Goal: Answer question/provide support: Share knowledge or assist other users

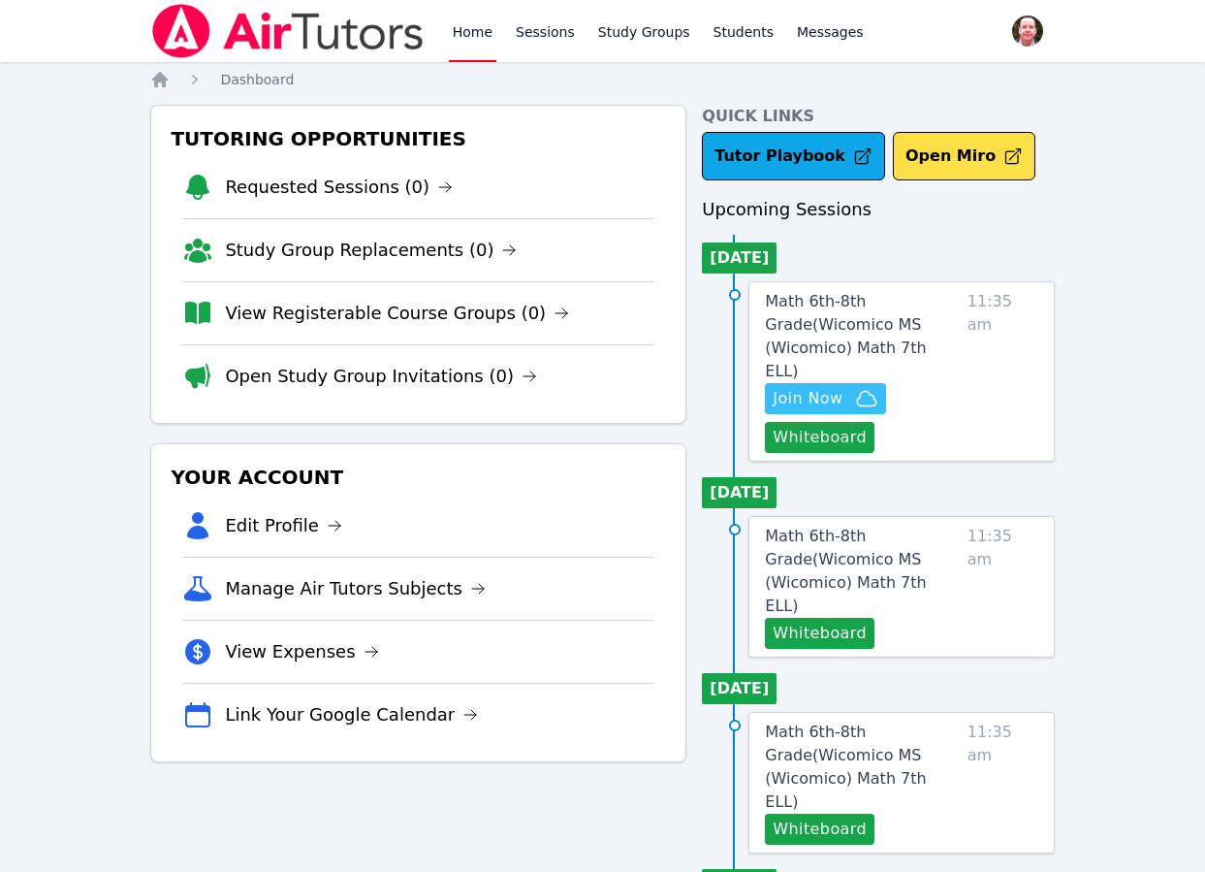
click at [819, 387] on span "Join Now" at bounding box center [808, 398] width 70 height 23
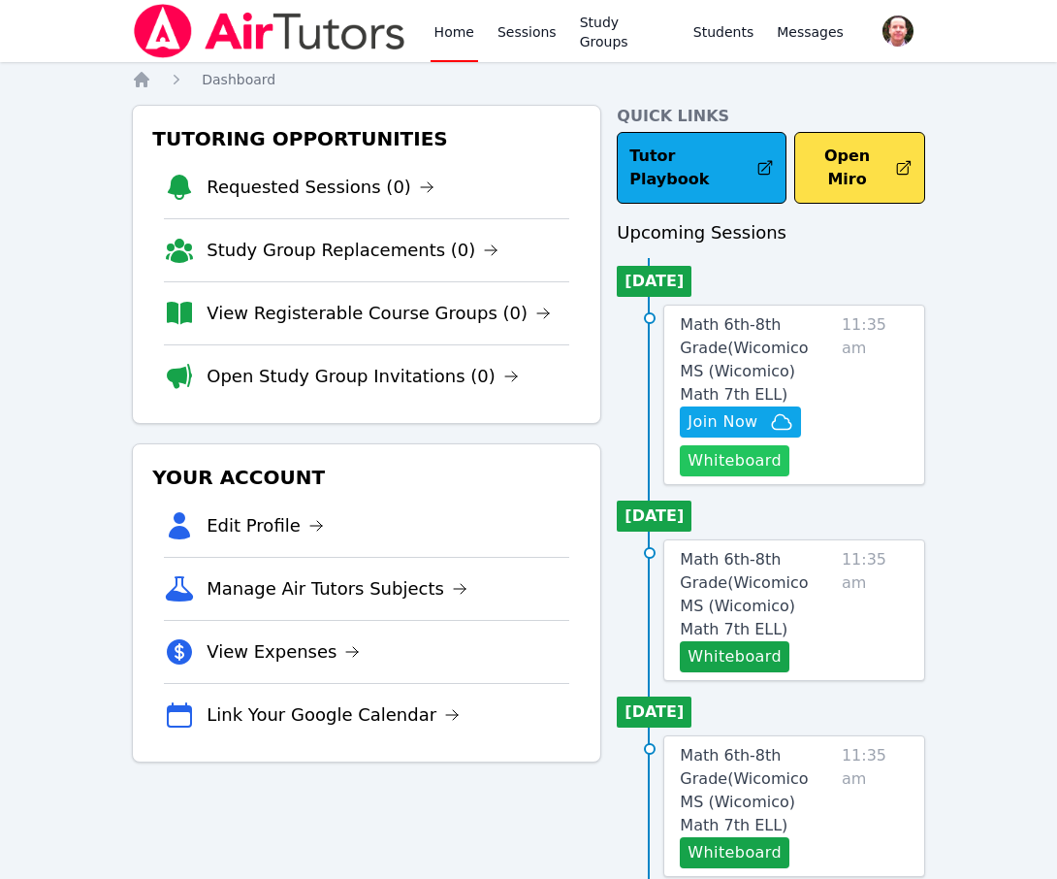
click at [735, 445] on button "Whiteboard" at bounding box center [735, 460] width 110 height 31
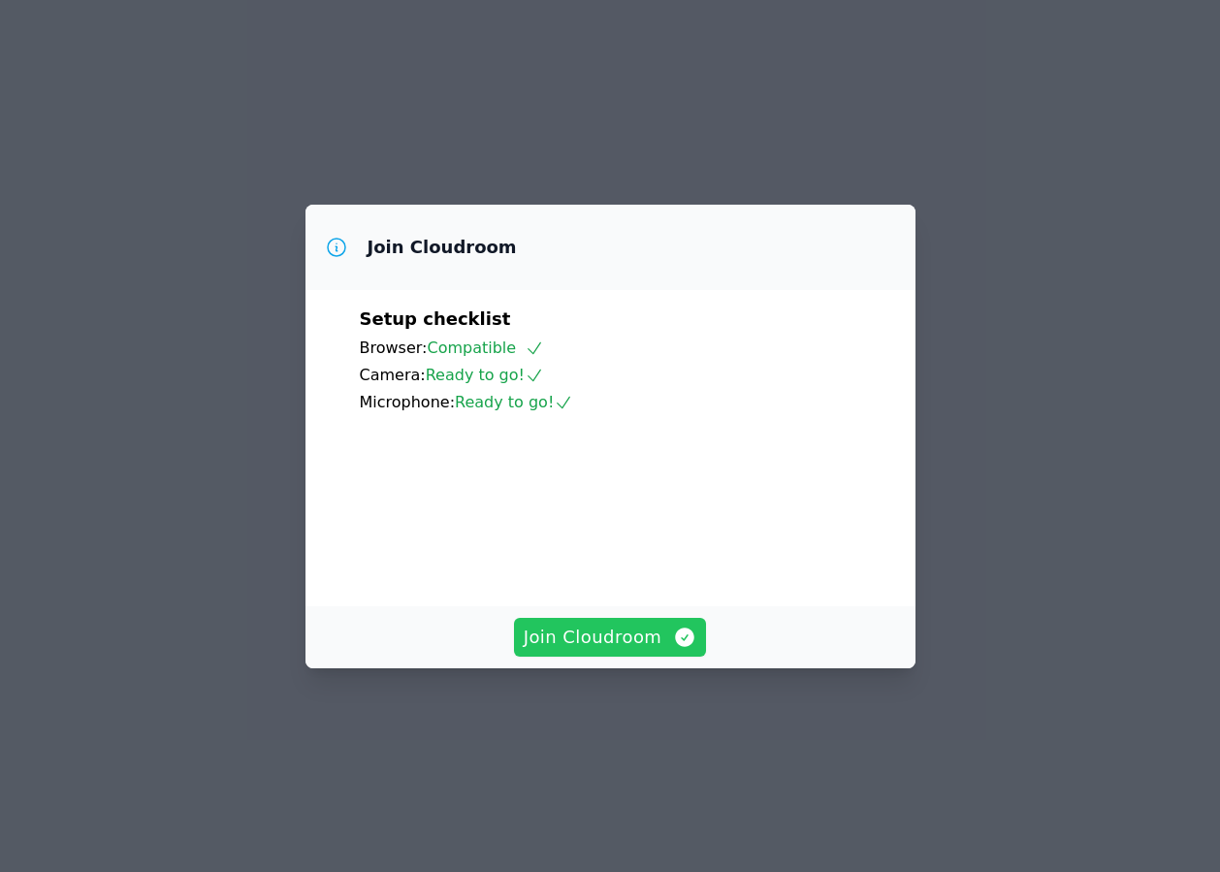
click at [580, 651] on span "Join Cloudroom" at bounding box center [611, 637] width 174 height 27
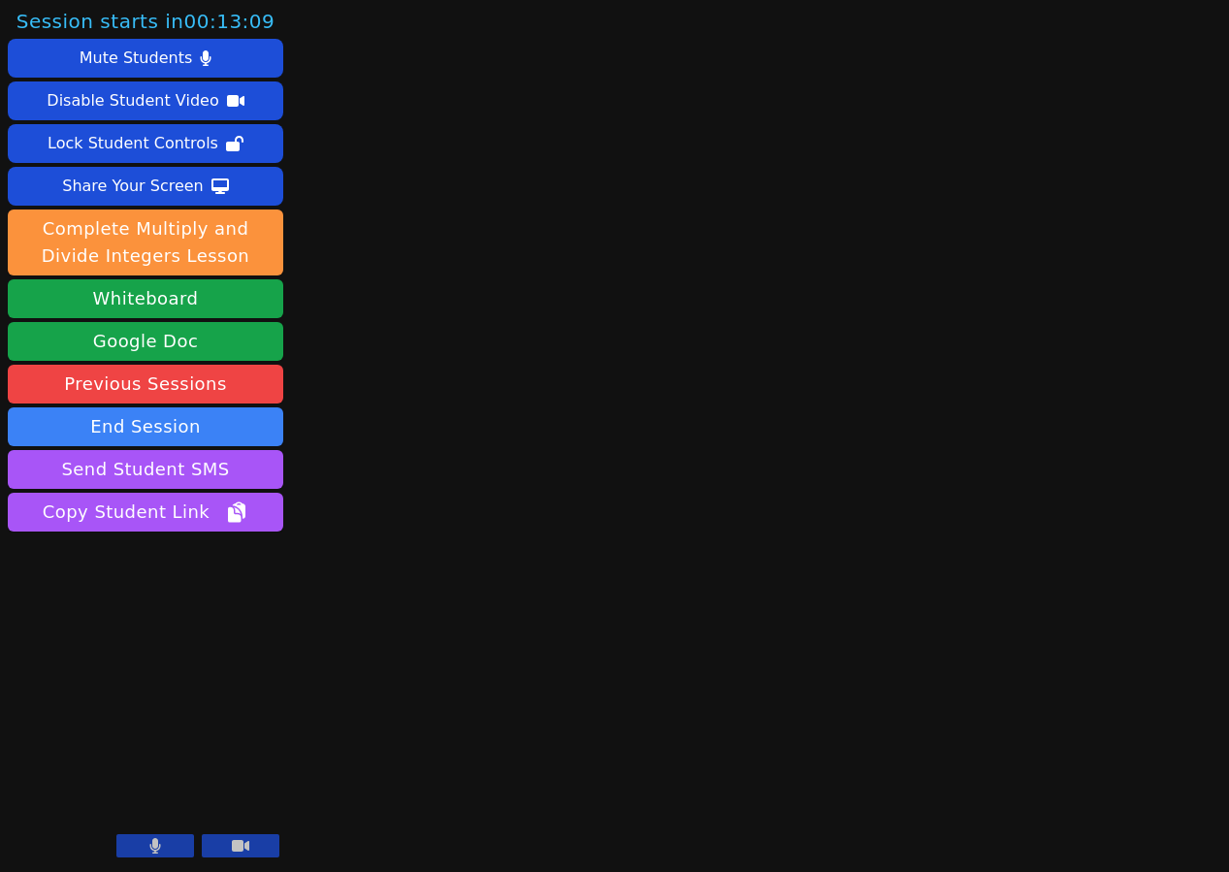
click at [157, 847] on icon at bounding box center [155, 846] width 11 height 16
click at [149, 849] on icon at bounding box center [154, 846] width 19 height 16
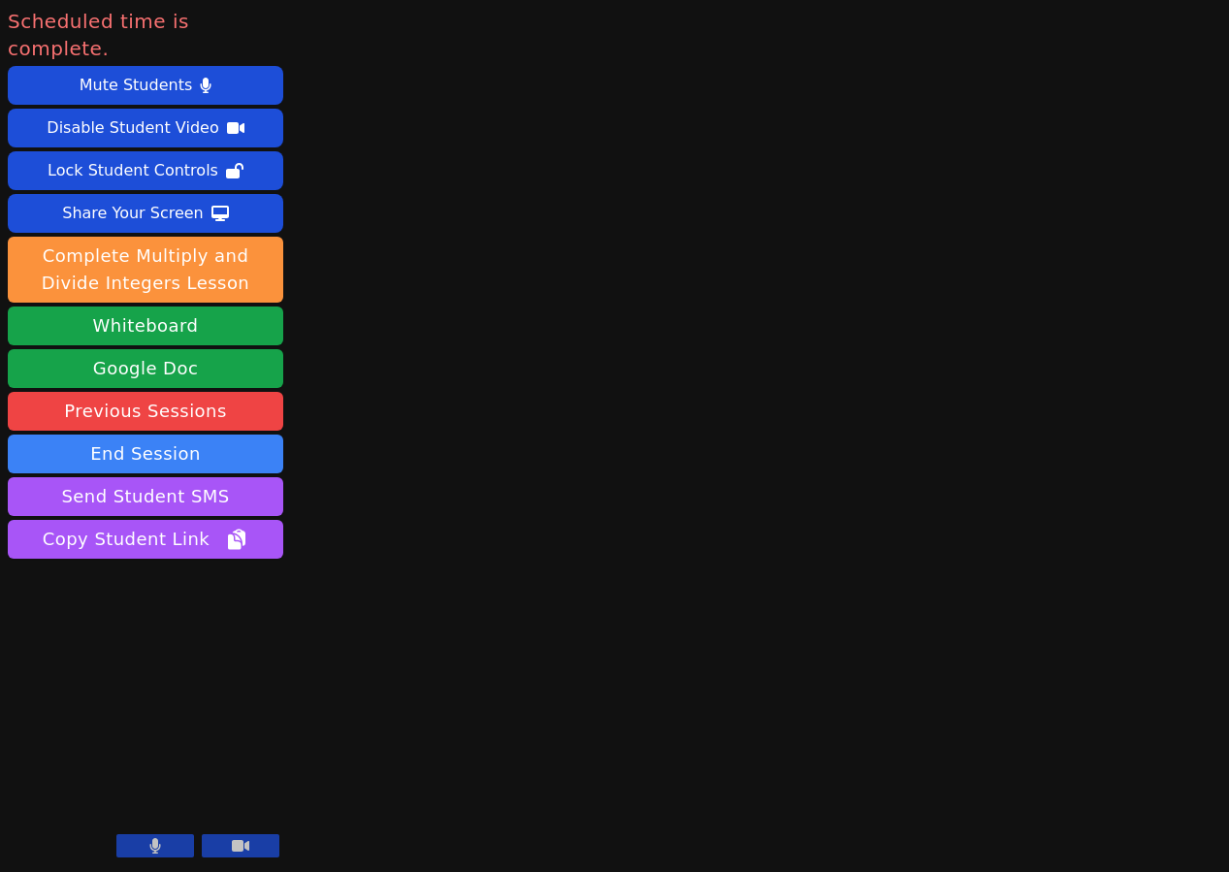
click at [157, 849] on icon at bounding box center [155, 846] width 12 height 16
click at [123, 434] on button "End Session" at bounding box center [145, 453] width 275 height 39
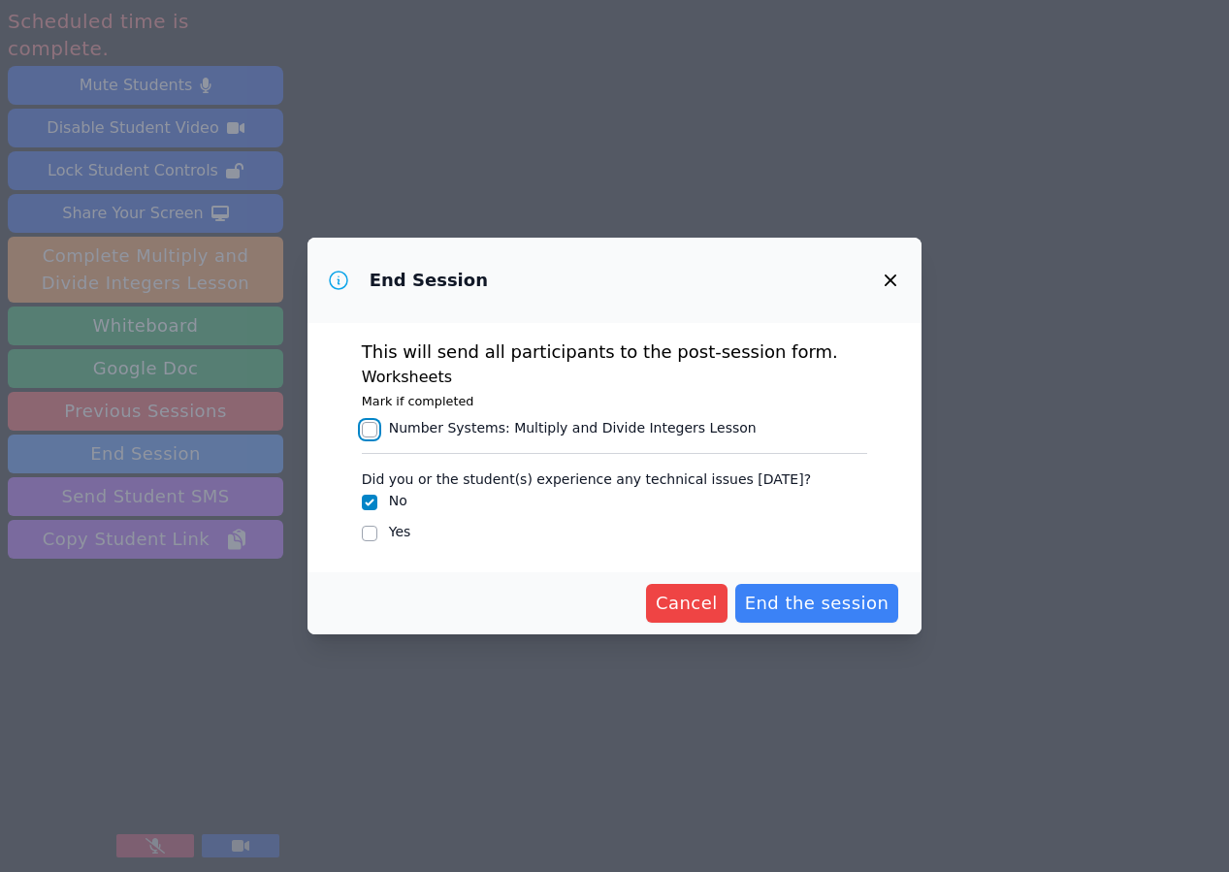
click at [373, 429] on input "Number Systems : Multiply and Divide Integers Lesson" at bounding box center [370, 430] width 16 height 16
checkbox input "true"
click at [819, 596] on span "End the session" at bounding box center [817, 603] width 144 height 27
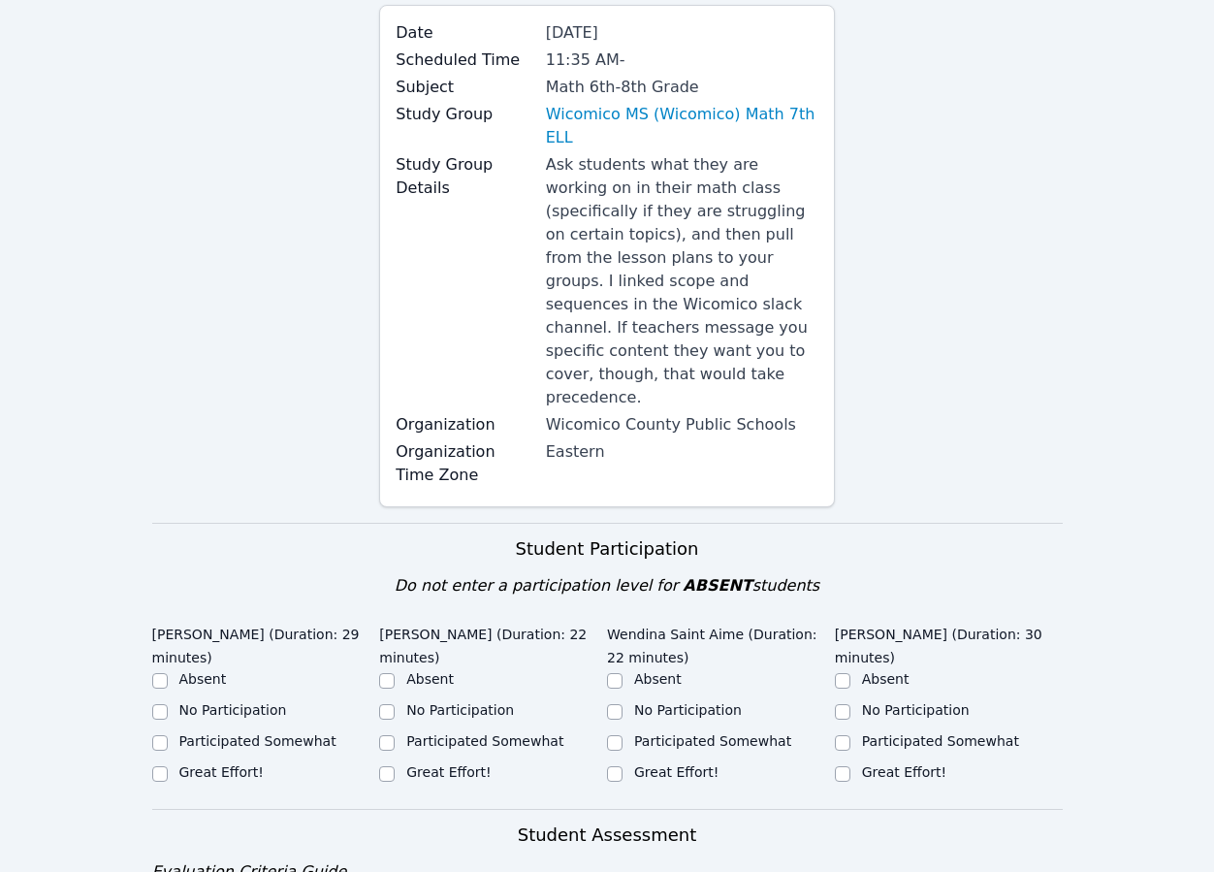
scroll to position [412, 0]
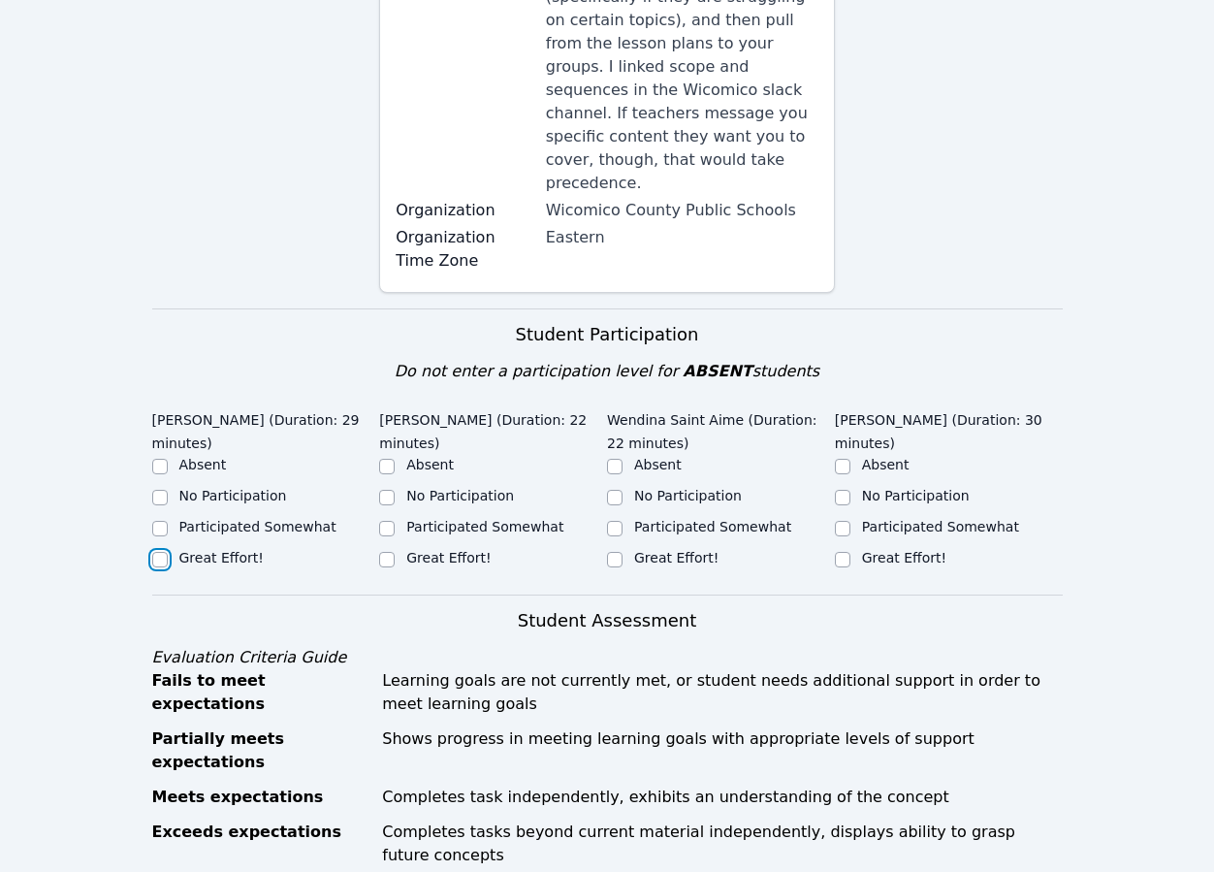
click at [155, 552] on input "Great Effort!" at bounding box center [160, 560] width 16 height 16
checkbox input "true"
click at [846, 552] on input "Great Effort!" at bounding box center [843, 560] width 16 height 16
checkbox input "true"
click at [386, 521] on input "Participated Somewhat" at bounding box center [387, 529] width 16 height 16
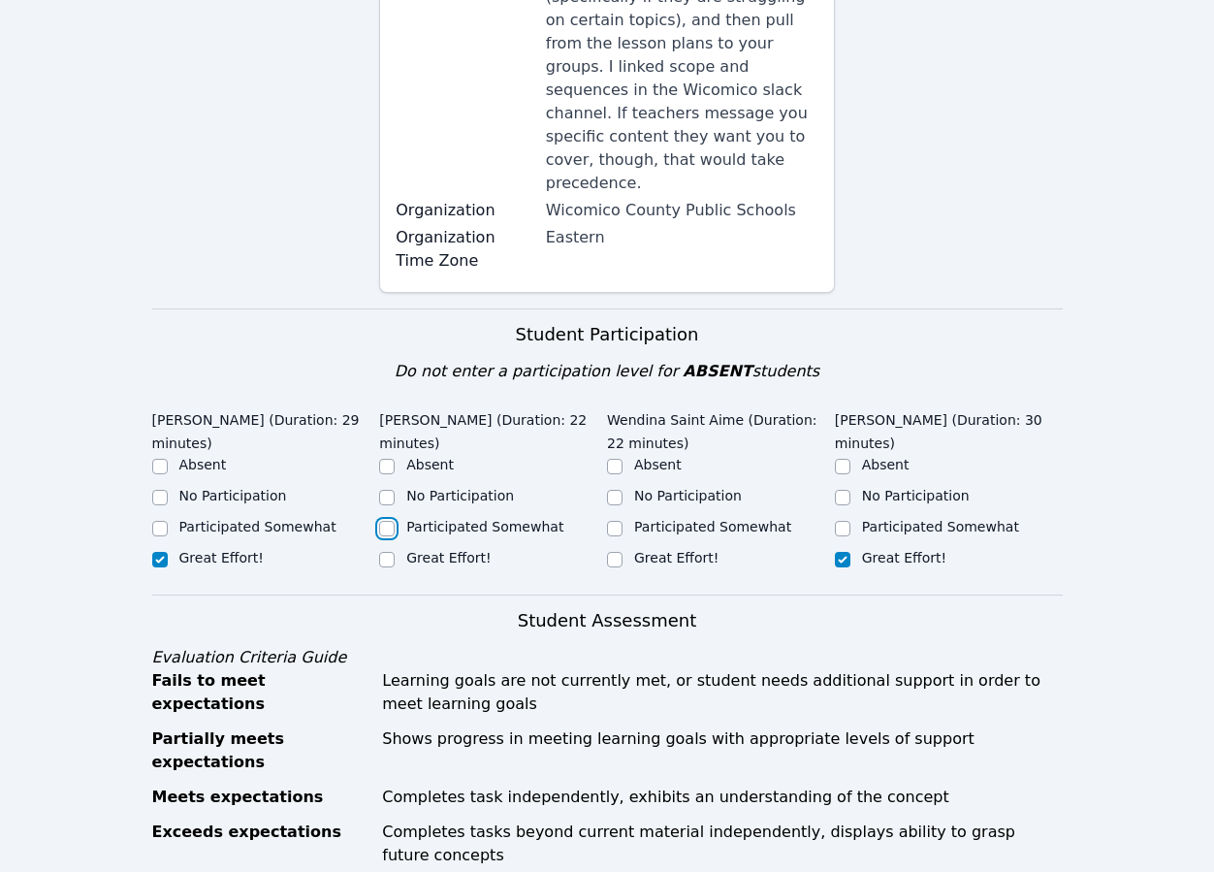
checkbox input "true"
click at [617, 521] on input "Participated Somewhat" at bounding box center [615, 529] width 16 height 16
checkbox input "true"
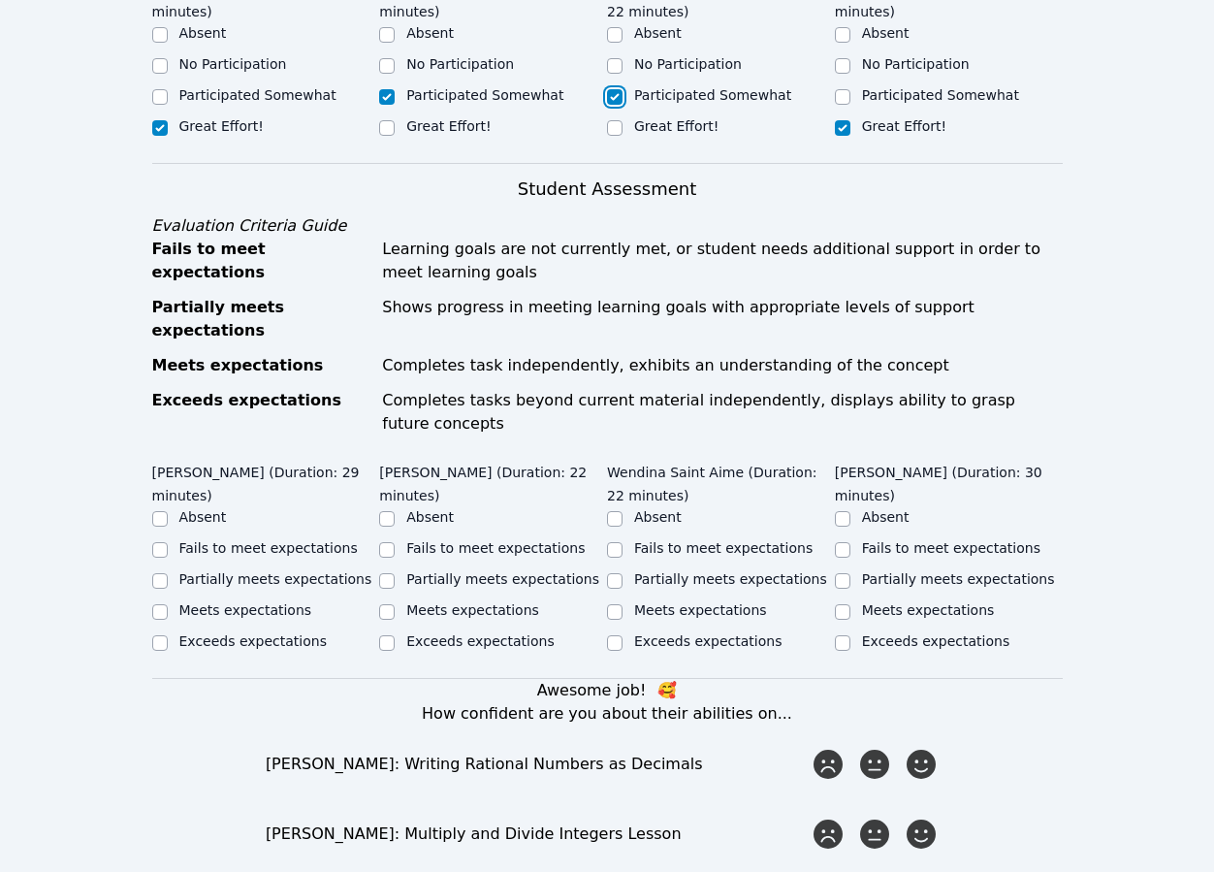
scroll to position [853, 0]
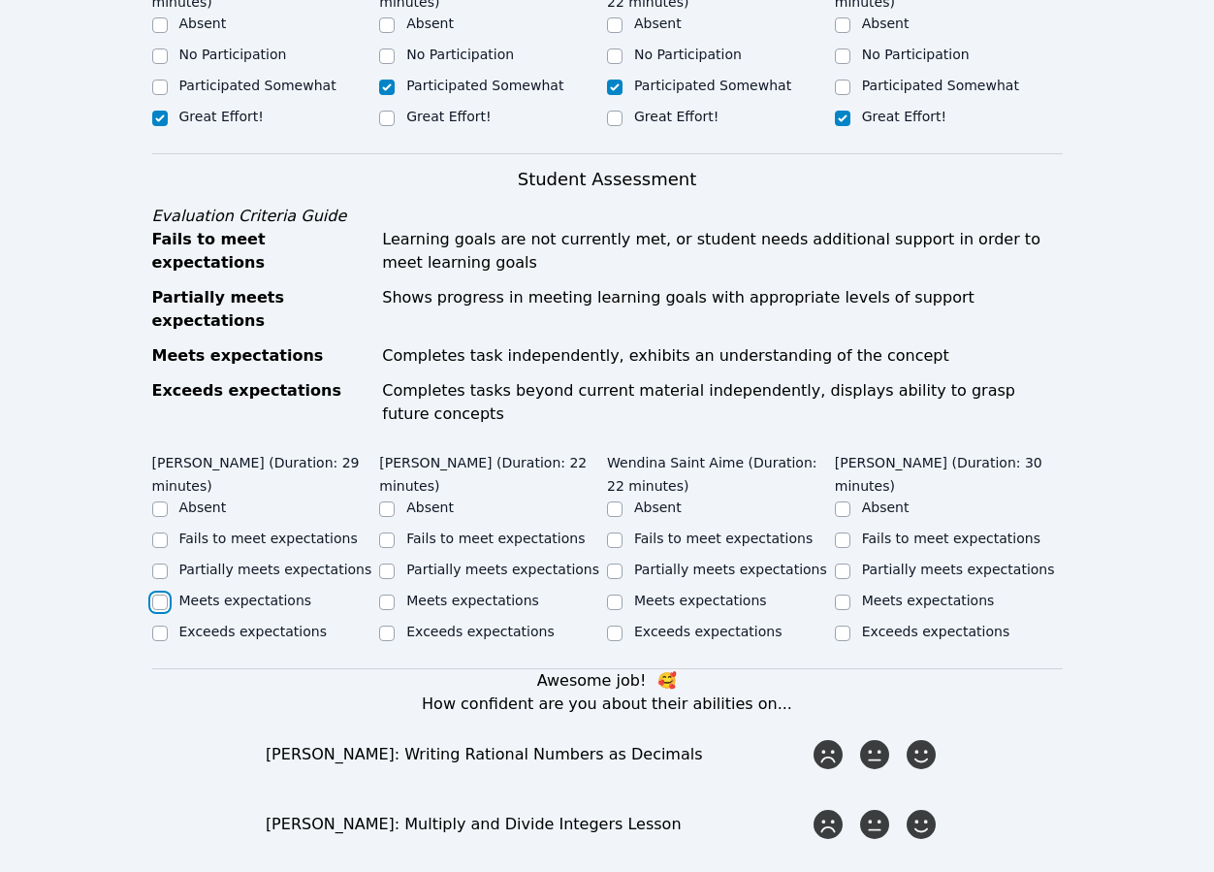
click at [160, 594] on input "Meets expectations" at bounding box center [160, 602] width 16 height 16
checkbox input "true"
click at [842, 594] on input "Meets expectations" at bounding box center [843, 602] width 16 height 16
checkbox input "true"
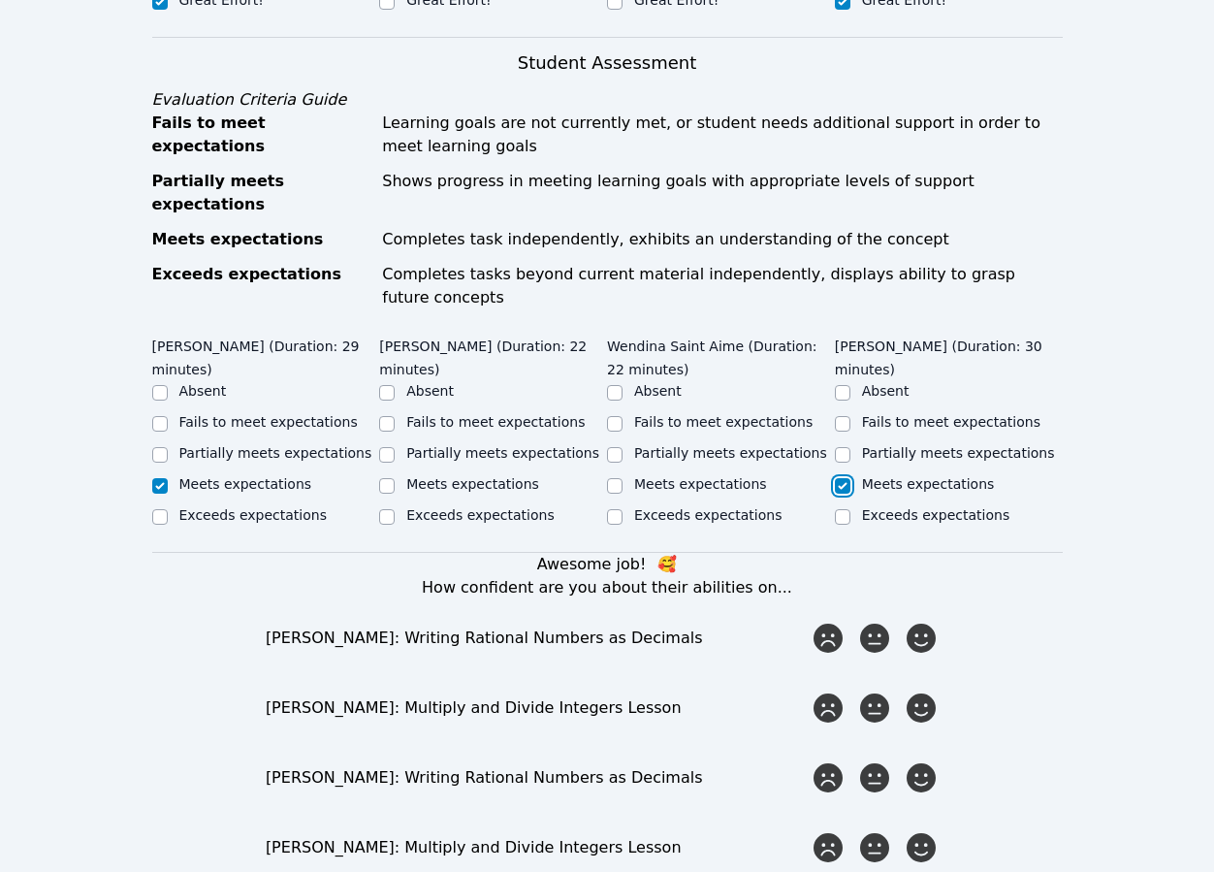
scroll to position [971, 0]
click at [615, 446] on input "Partially meets expectations" at bounding box center [615, 454] width 16 height 16
checkbox input "true"
click at [383, 446] on input "Partially meets expectations" at bounding box center [387, 454] width 16 height 16
checkbox input "true"
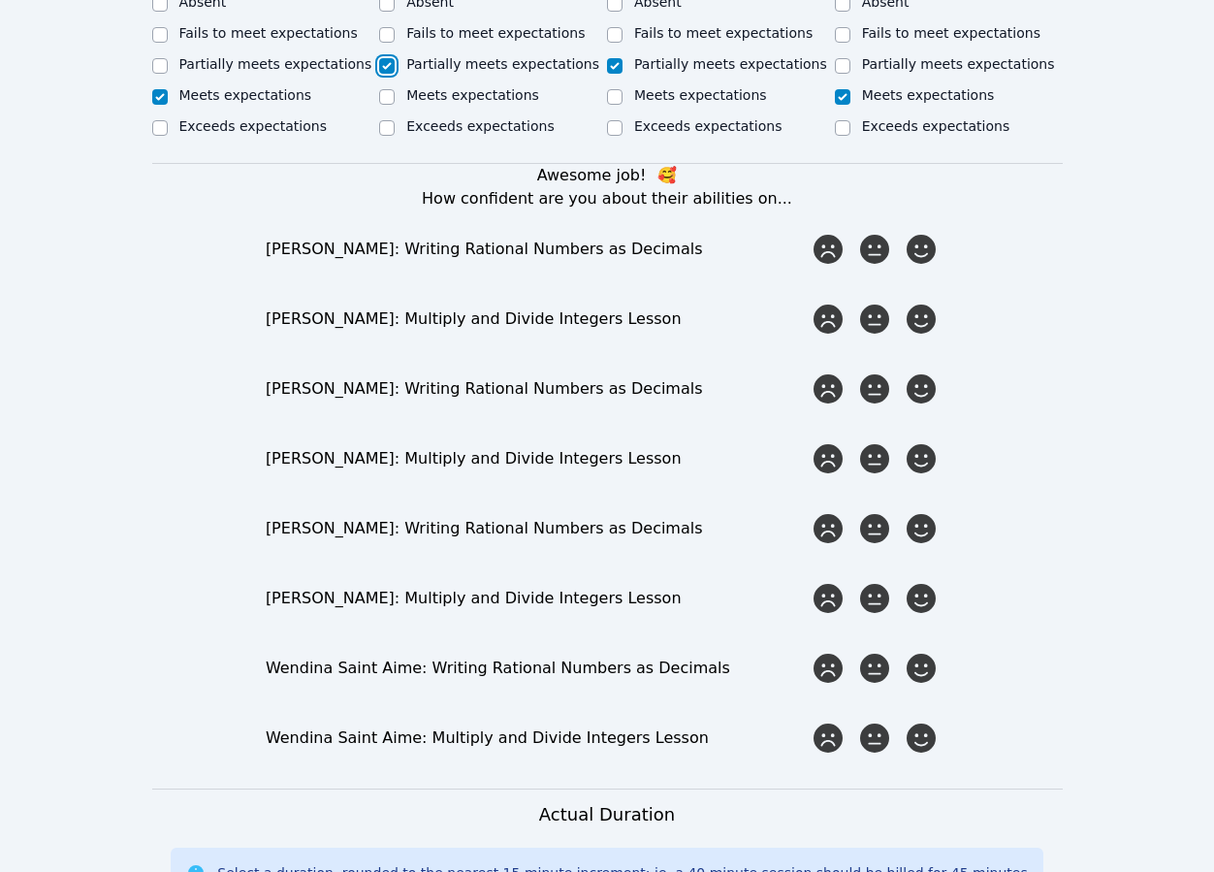
scroll to position [1355, 0]
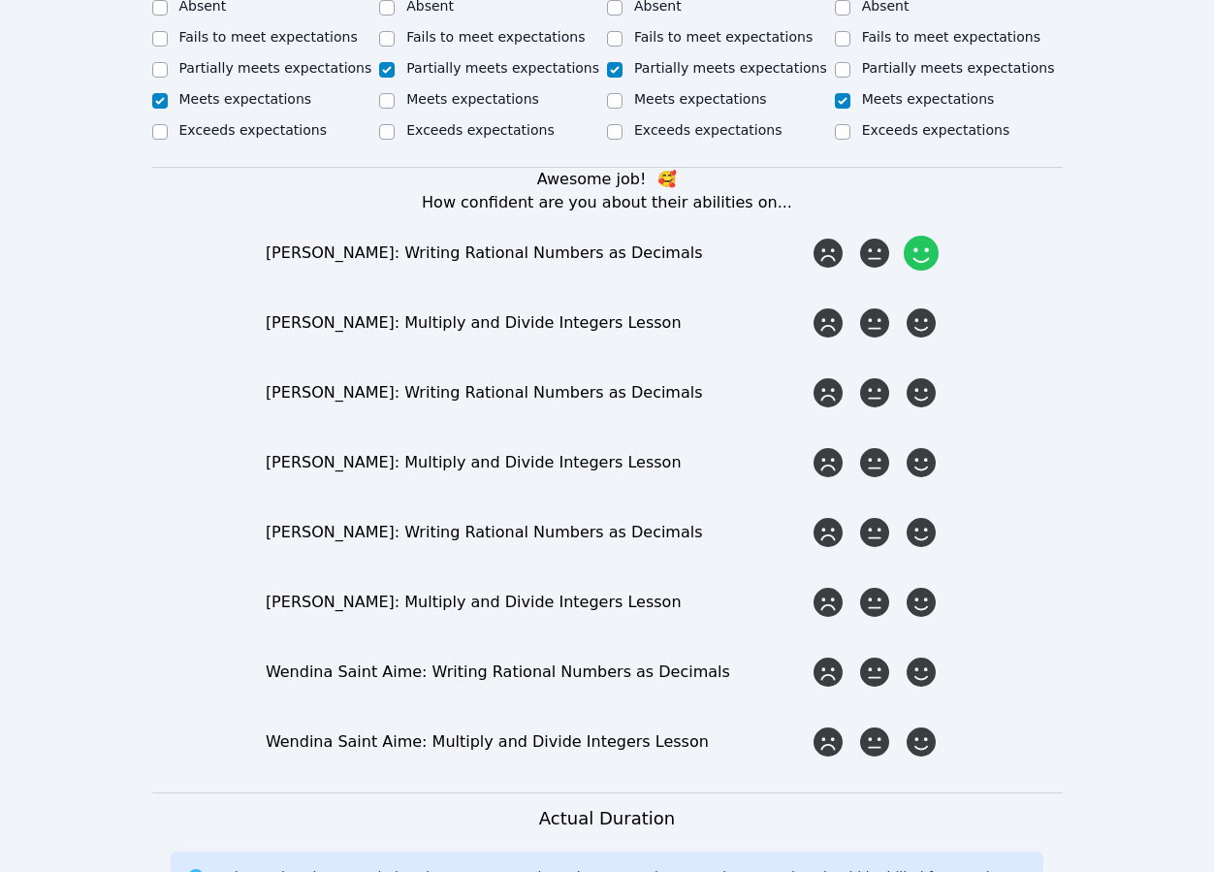
click at [919, 236] on icon at bounding box center [921, 253] width 35 height 35
click at [0, 0] on input "radio" at bounding box center [0, 0] width 0 height 0
click at [927, 305] on icon at bounding box center [921, 322] width 35 height 35
click at [0, 0] on input "radio" at bounding box center [0, 0] width 0 height 0
click at [923, 375] on icon at bounding box center [921, 392] width 35 height 35
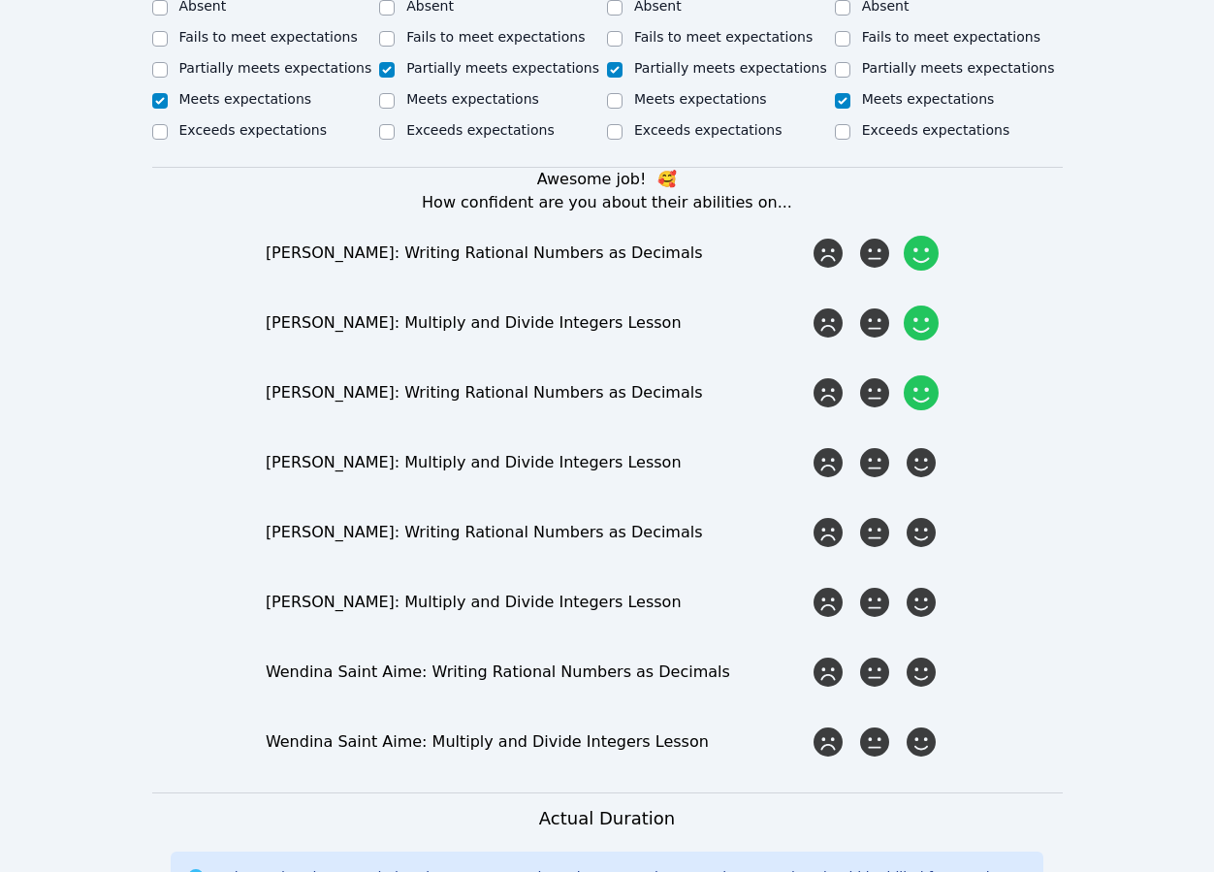
click at [0, 0] on input "radio" at bounding box center [0, 0] width 0 height 0
click at [917, 445] on icon at bounding box center [921, 462] width 35 height 35
click at [0, 0] on input "radio" at bounding box center [0, 0] width 0 height 0
click at [878, 515] on icon at bounding box center [874, 532] width 35 height 35
click at [0, 0] on input "radio" at bounding box center [0, 0] width 0 height 0
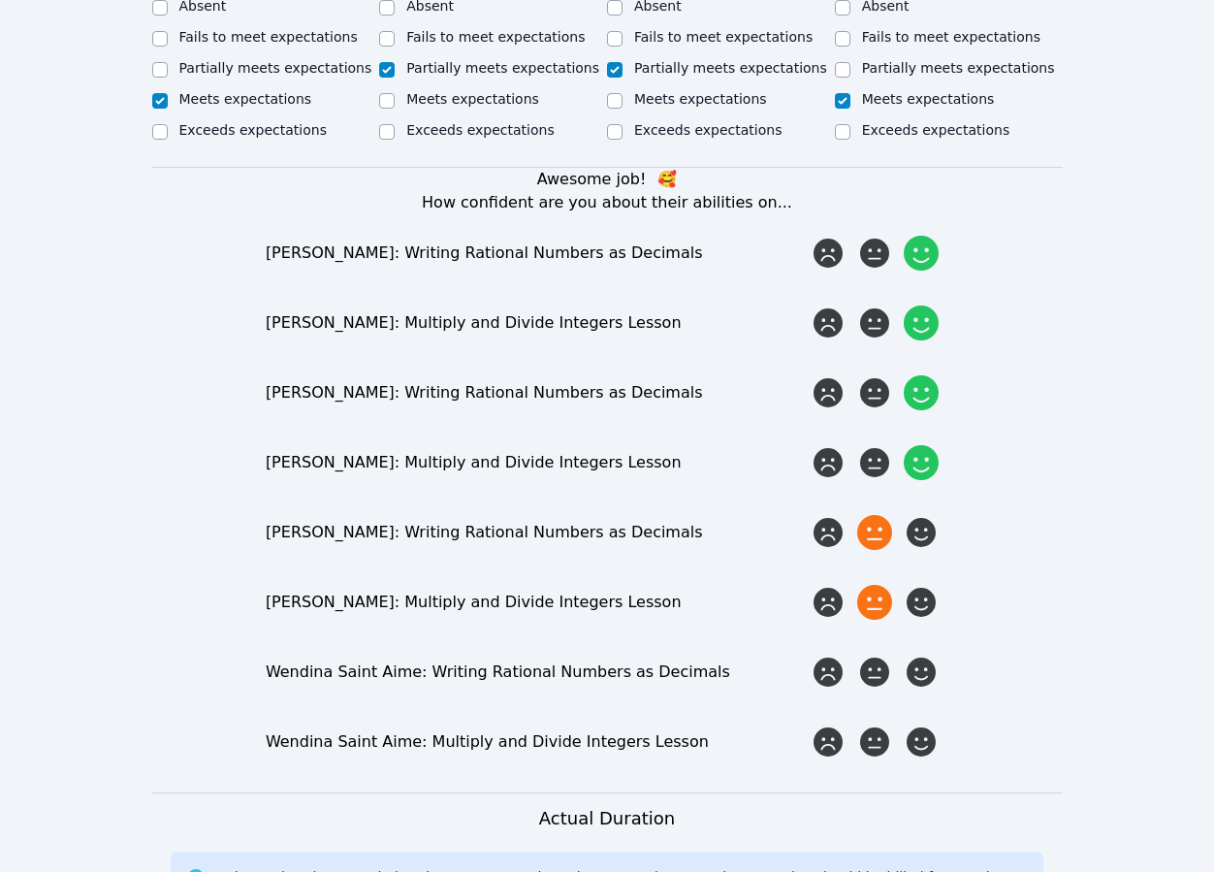
click at [877, 585] on icon at bounding box center [874, 602] width 35 height 35
click at [0, 0] on input "radio" at bounding box center [0, 0] width 0 height 0
click at [876, 655] on icon at bounding box center [874, 672] width 35 height 35
click at [0, 0] on input "radio" at bounding box center [0, 0] width 0 height 0
click at [871, 724] on icon at bounding box center [874, 741] width 35 height 35
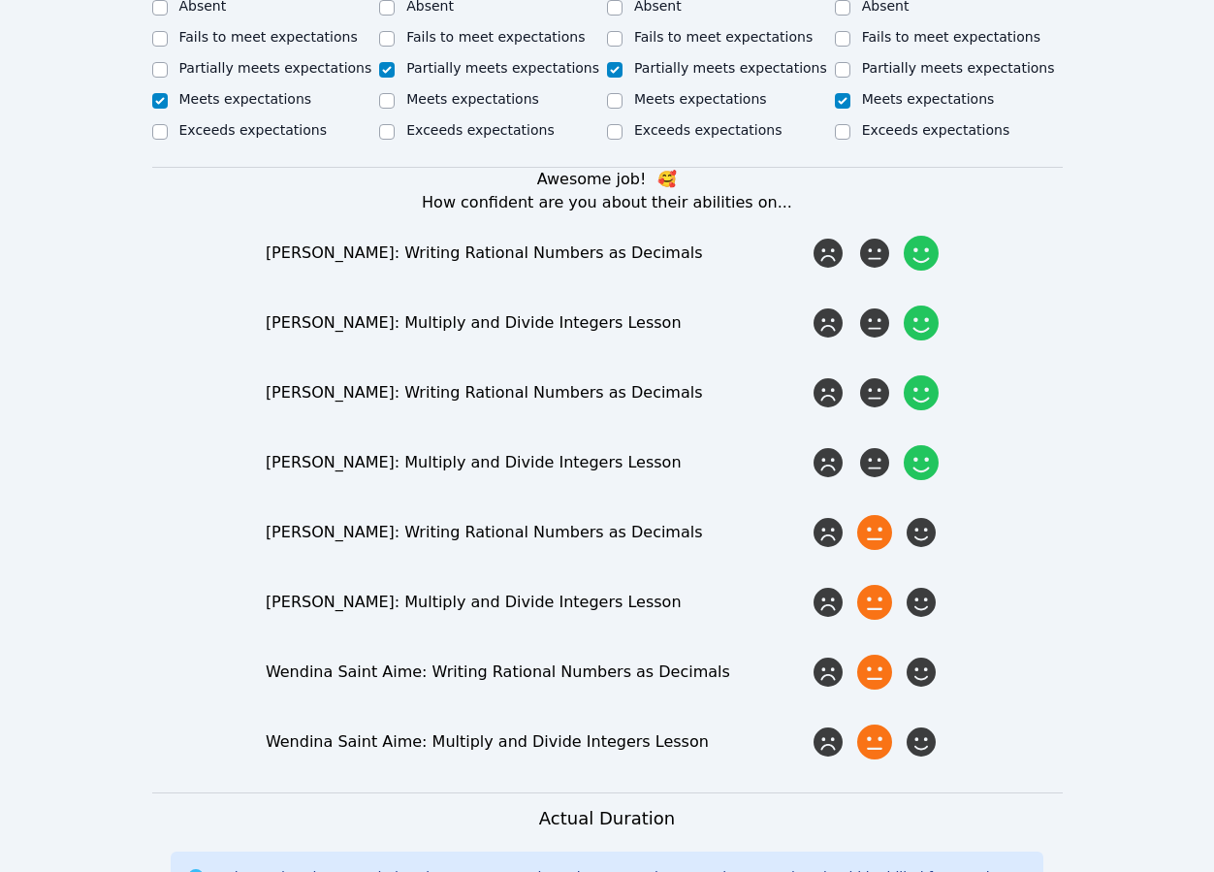
click at [0, 0] on input "radio" at bounding box center [0, 0] width 0 height 0
click at [921, 515] on icon at bounding box center [921, 532] width 35 height 35
click at [0, 0] on input "radio" at bounding box center [0, 0] width 0 height 0
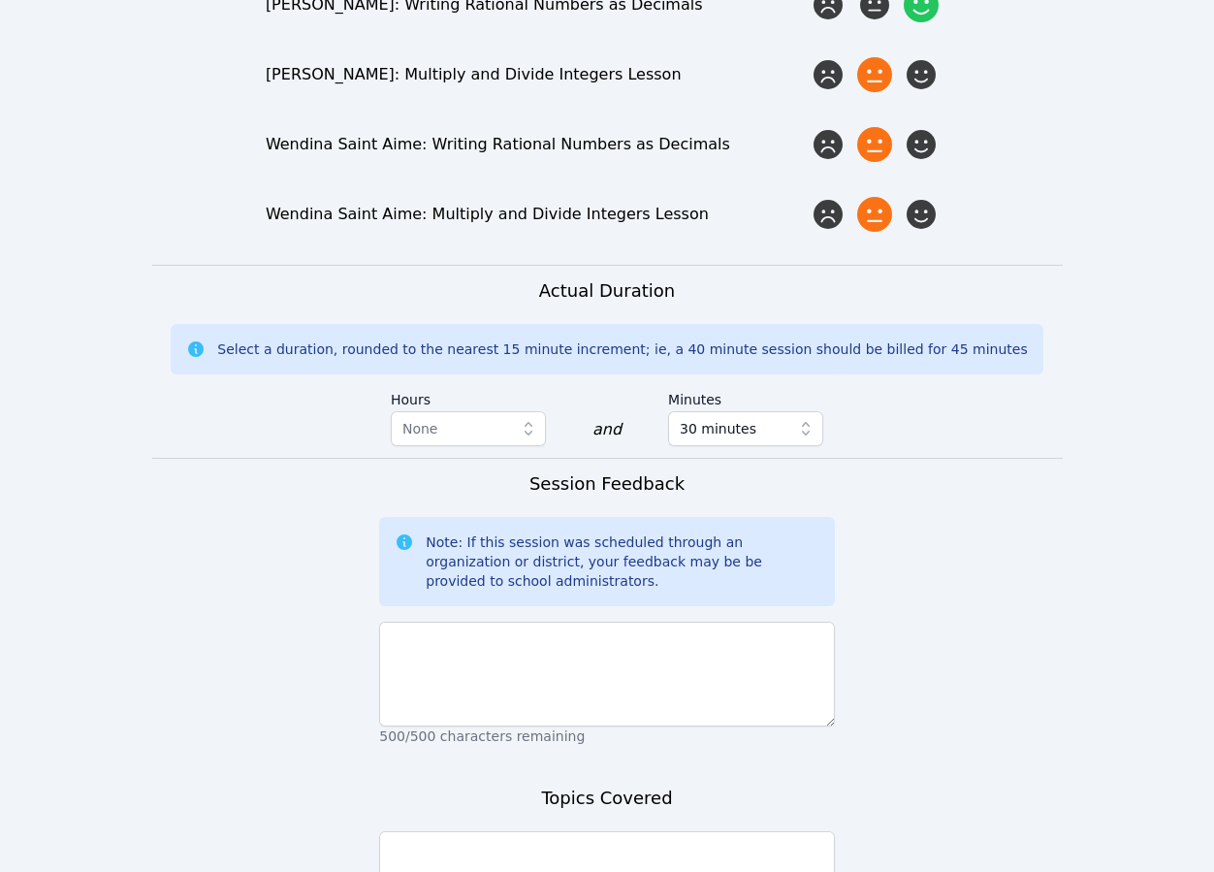
scroll to position [2056, 0]
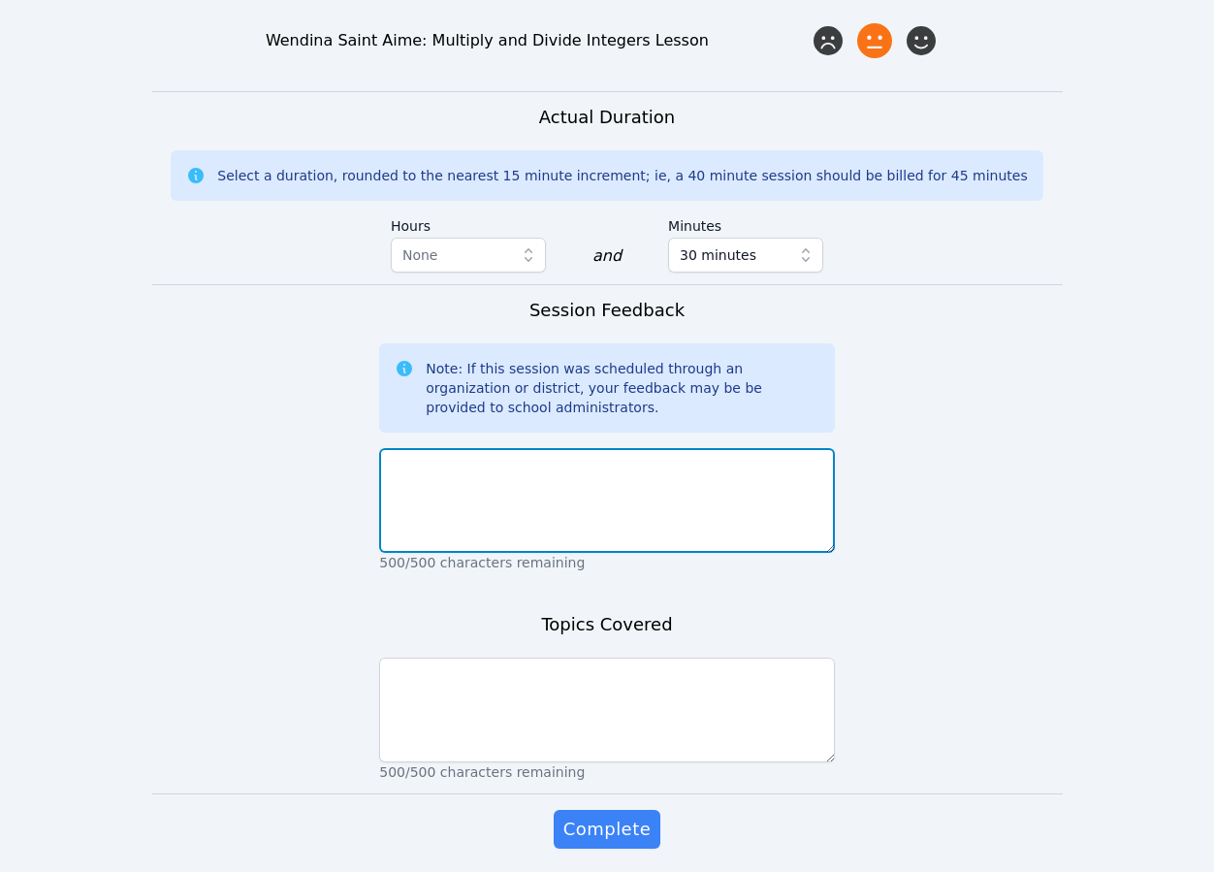
click at [538, 448] on textarea at bounding box center [607, 500] width 456 height 105
paste textarea "A good start with no tech issues. The students did well participating and none …"
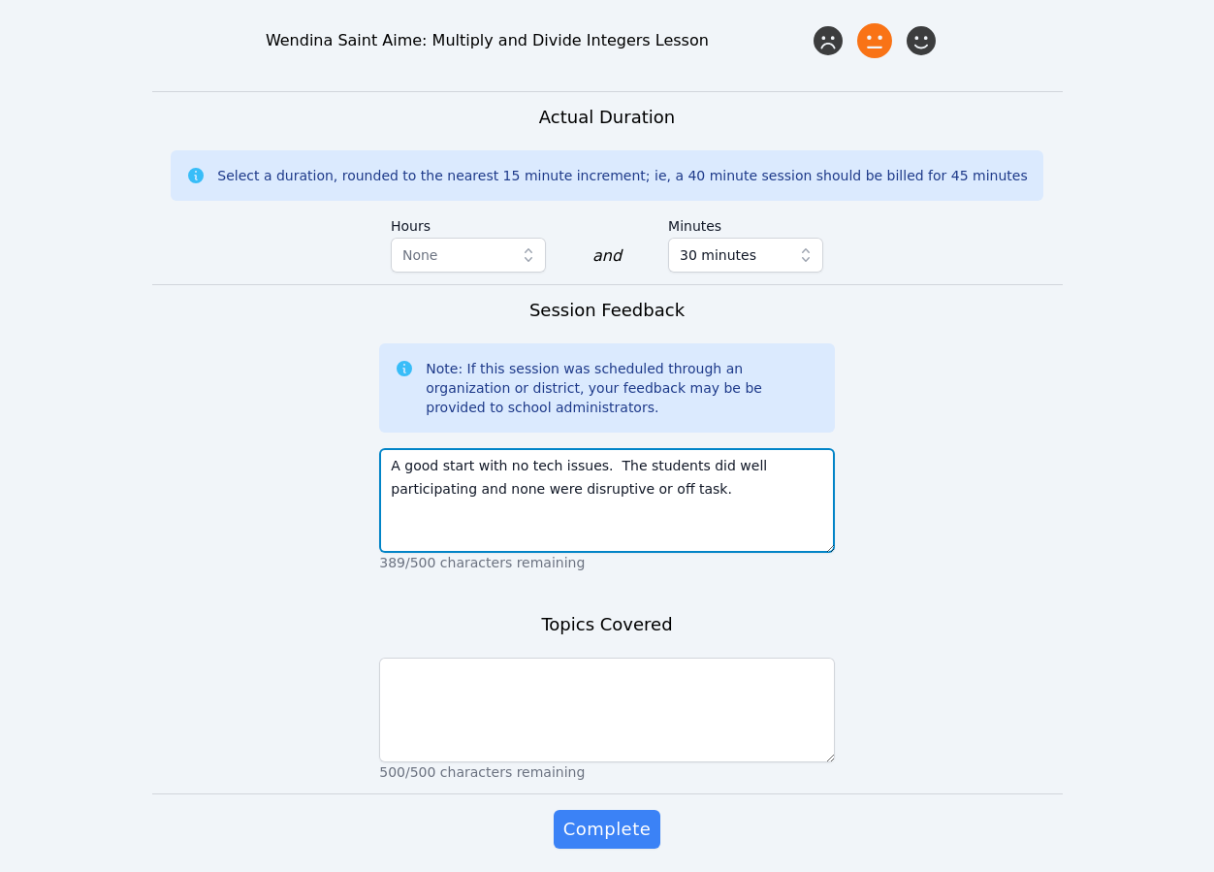
type textarea "A good start with no tech issues. The students did well participating and none …"
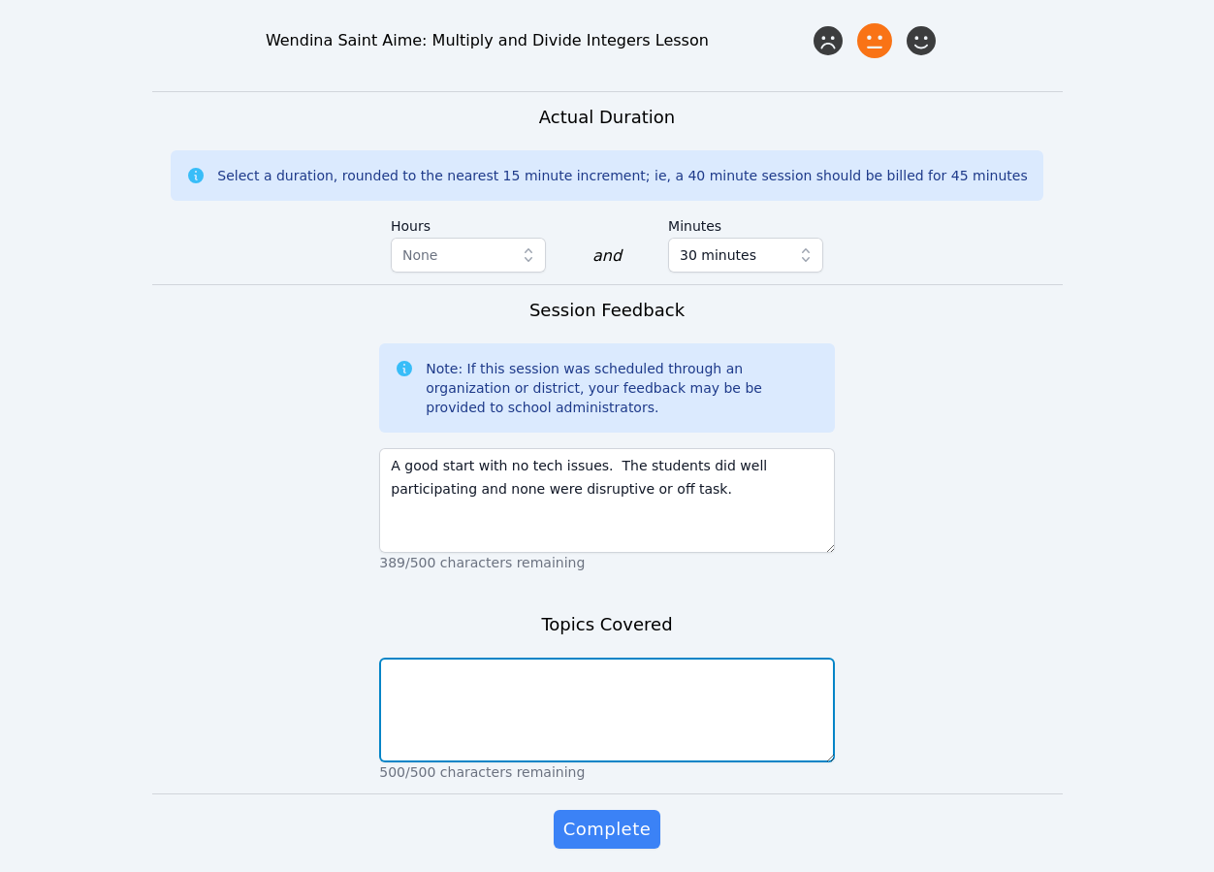
click at [504, 658] on textarea at bounding box center [607, 710] width 456 height 105
type textarea "Fractions, rates, ratios, with an emphasis on unit rates."
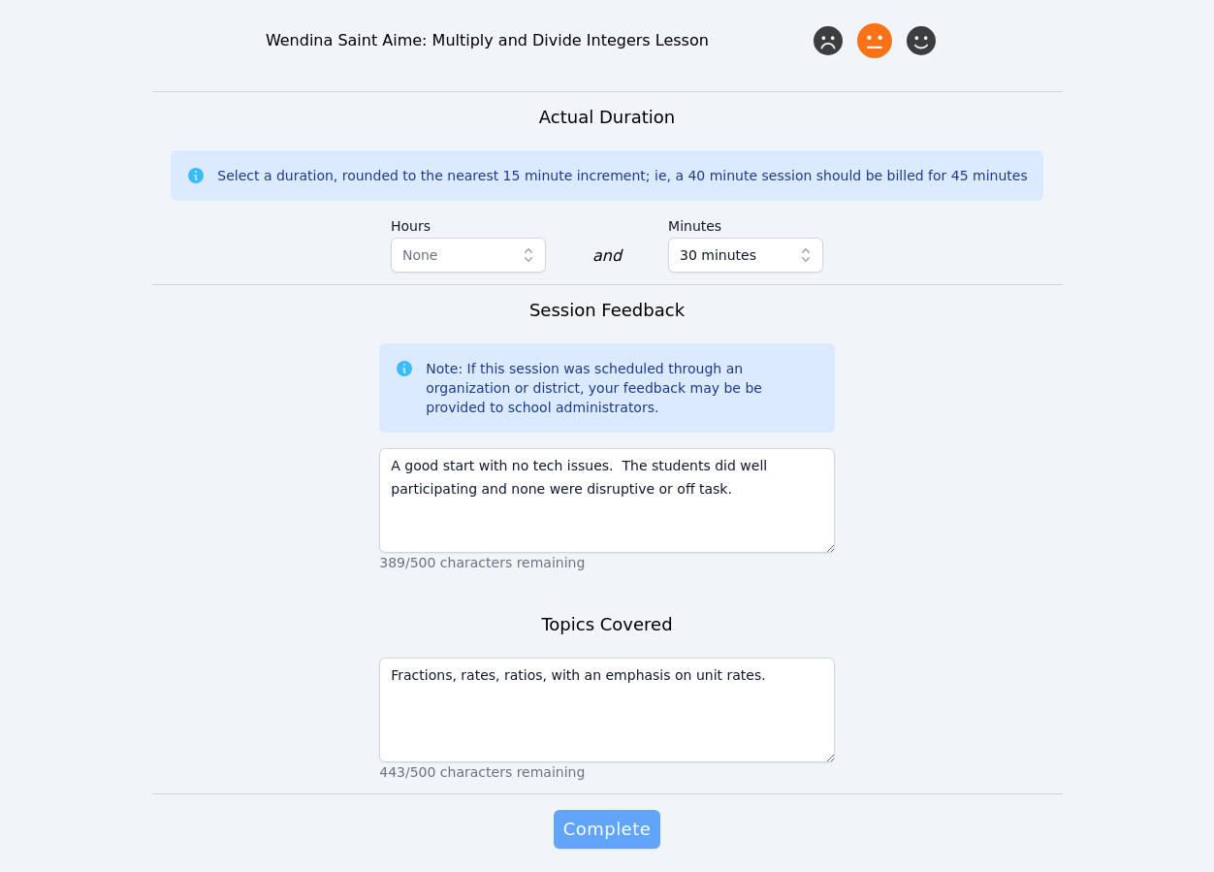
click at [634, 816] on span "Complete" at bounding box center [606, 829] width 87 height 27
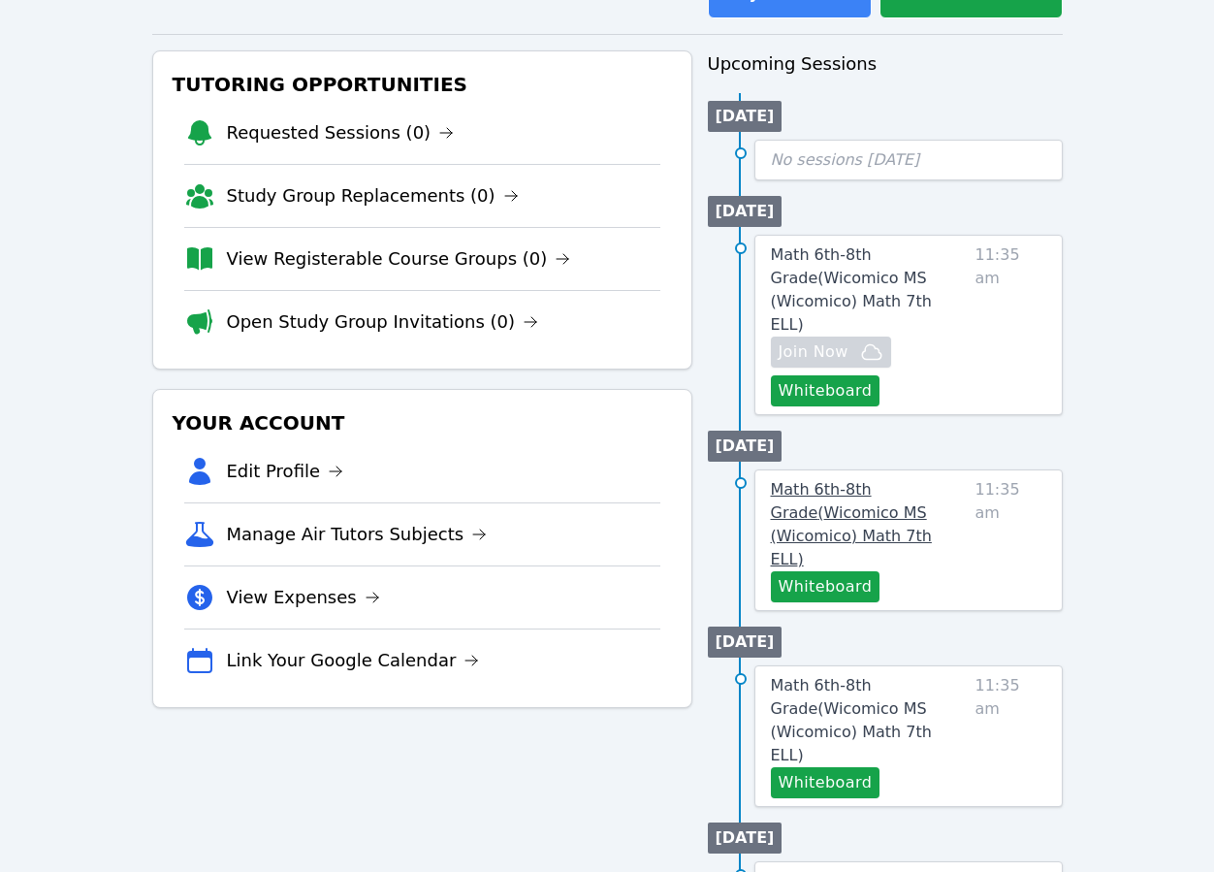
scroll to position [174, 0]
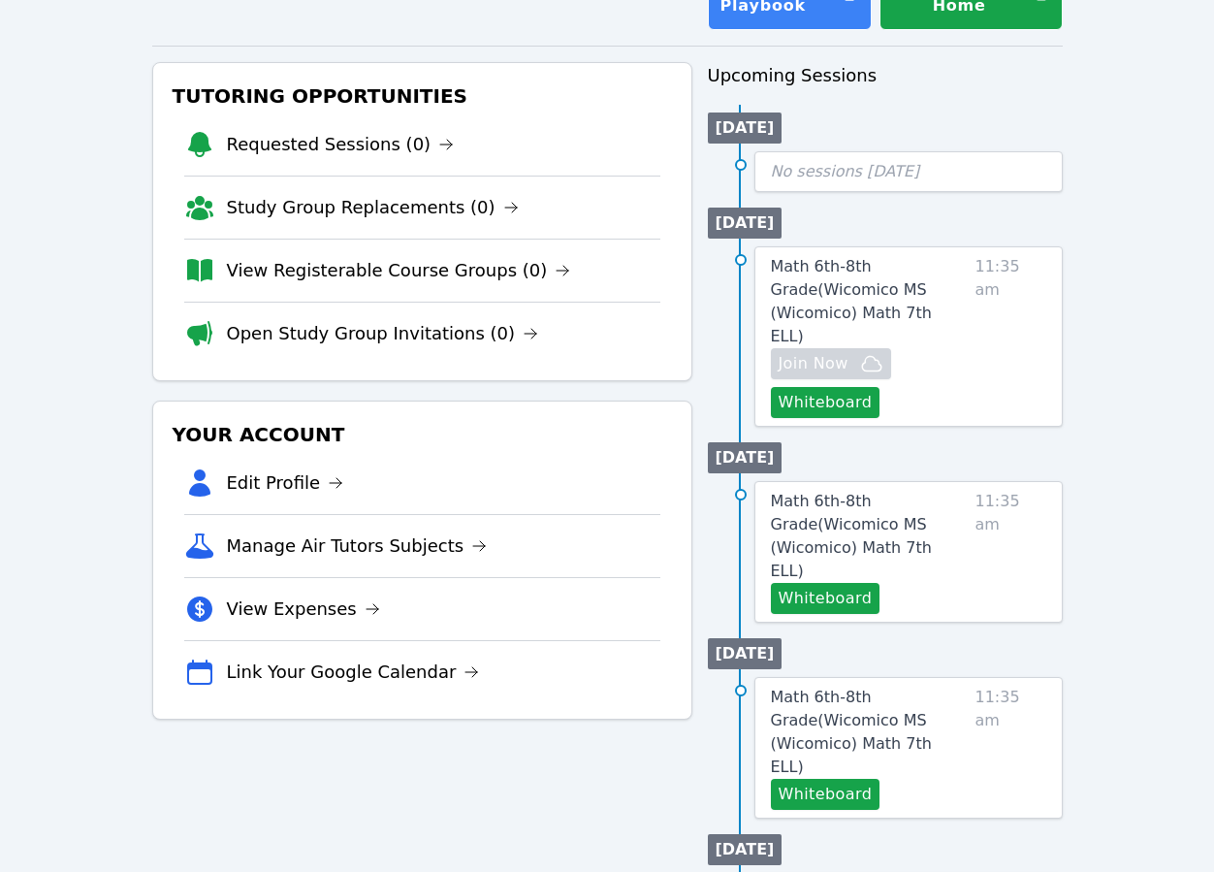
click at [966, 363] on div "Hidden Join Now Whiteboard" at bounding box center [869, 383] width 197 height 70
